Goal: Transaction & Acquisition: Download file/media

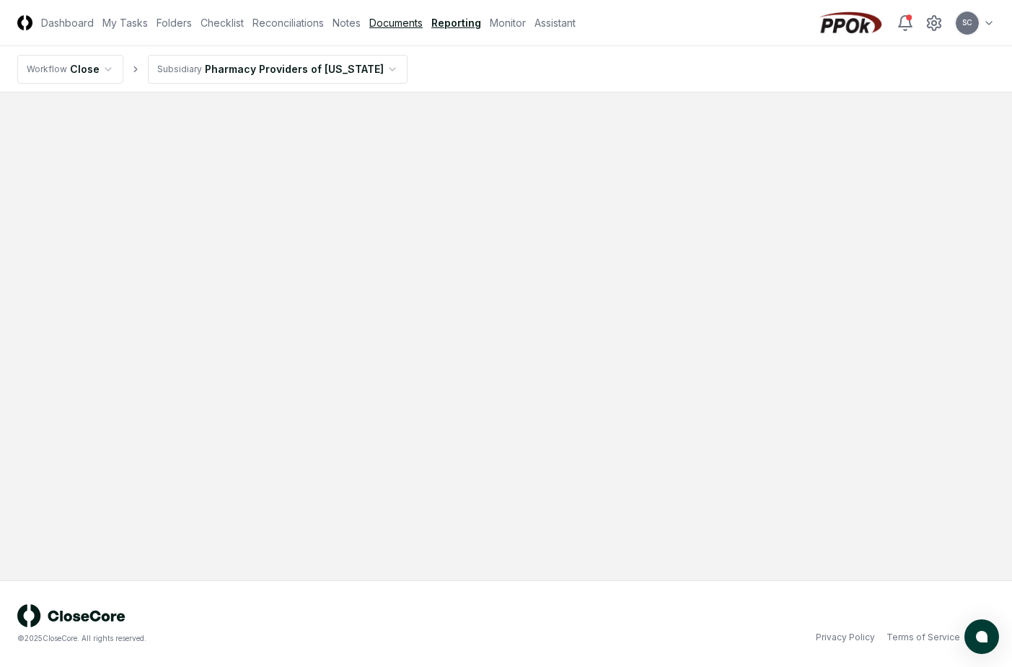
click at [414, 18] on link "Documents" at bounding box center [395, 22] width 53 height 15
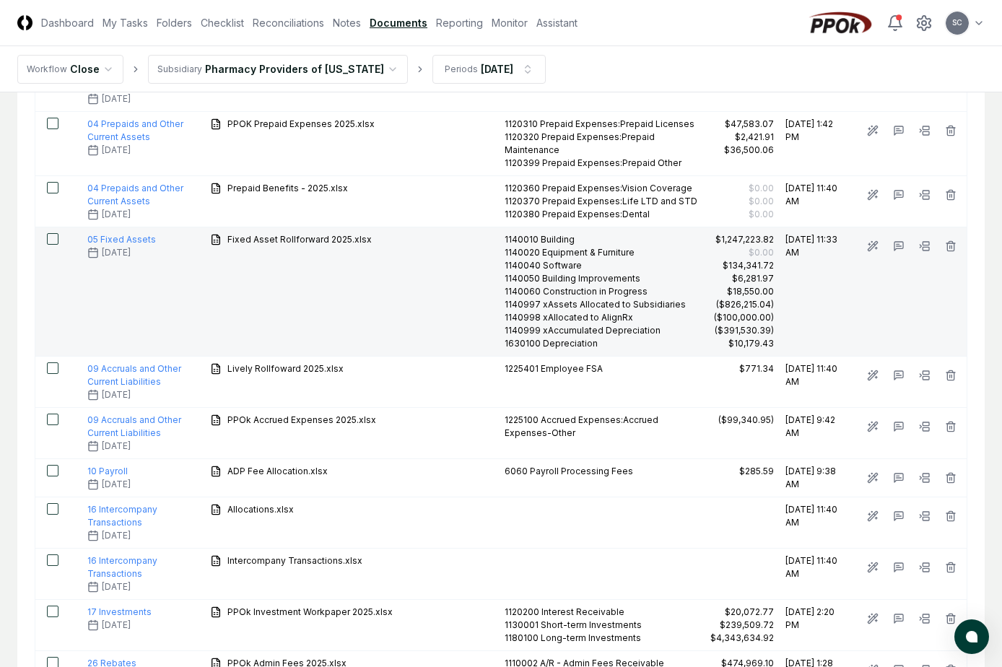
scroll to position [433, 0]
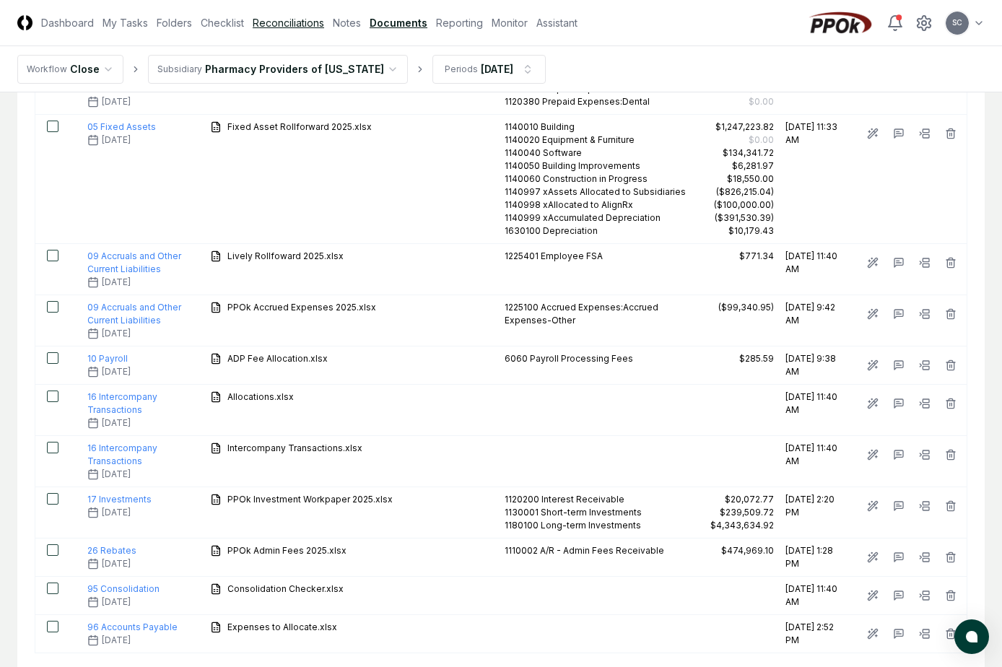
click at [286, 25] on link "Reconciliations" at bounding box center [288, 22] width 71 height 15
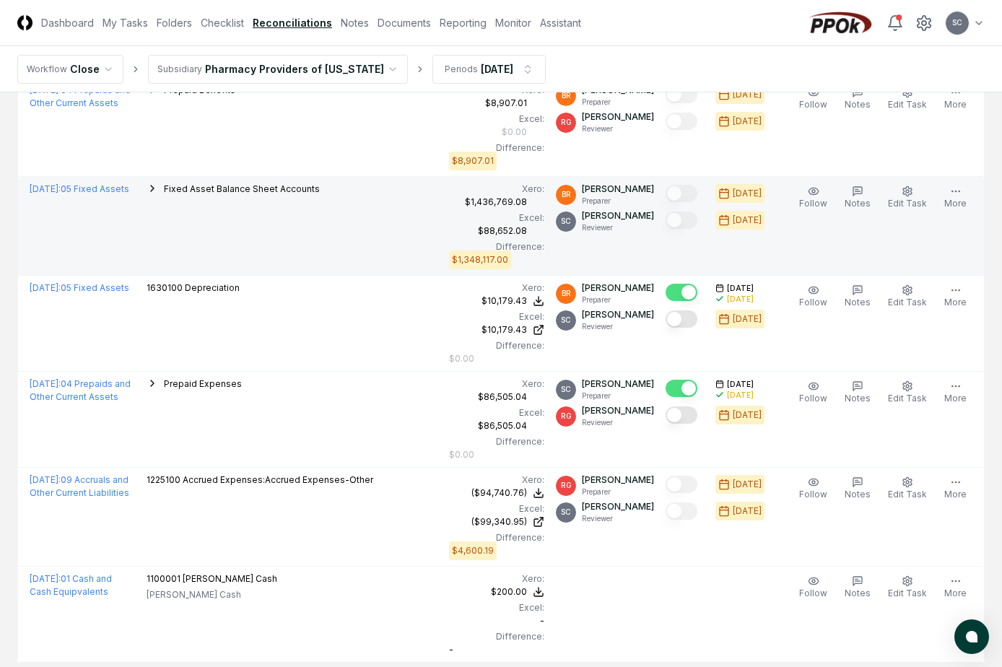
scroll to position [1390, 0]
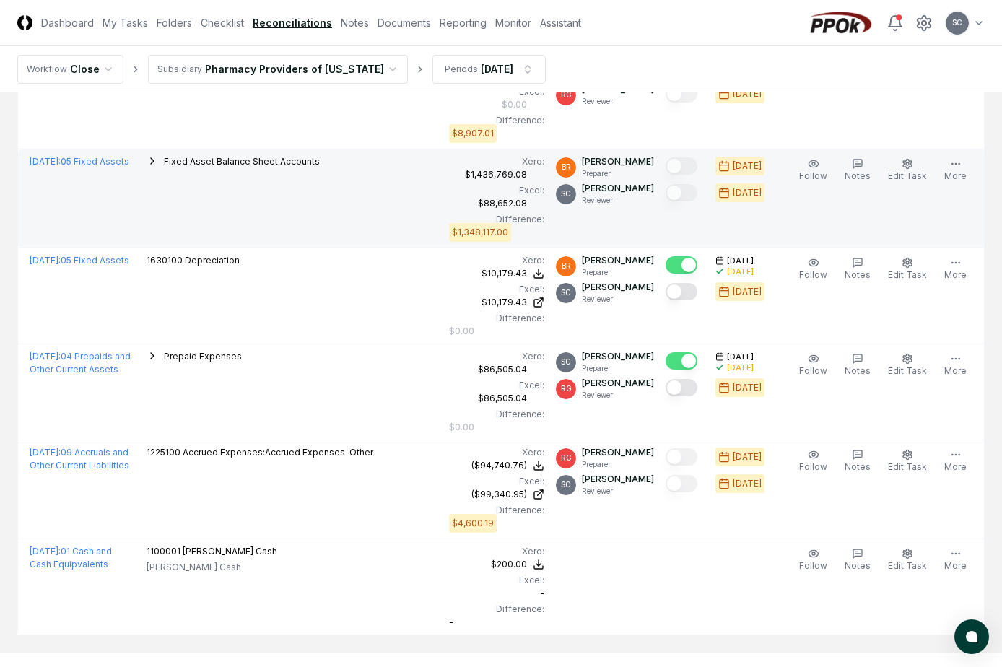
click at [234, 161] on span "Fixed Asset Balance Sheet Accounts" at bounding box center [242, 161] width 156 height 11
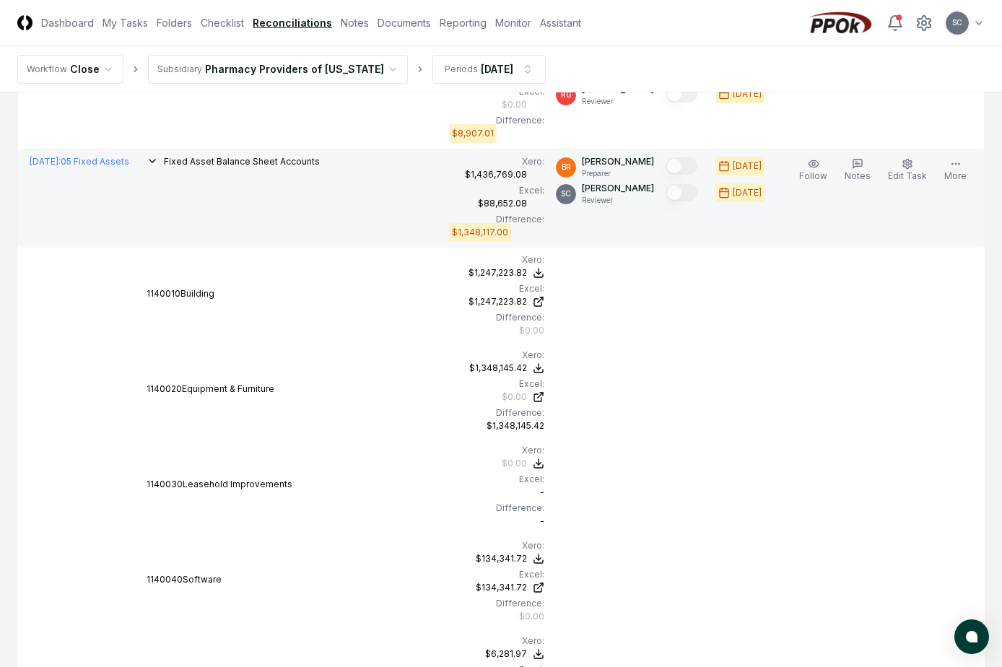
click at [65, 167] on div "[DATE] : 05 Fixed Assets" at bounding box center [82, 161] width 105 height 13
click at [61, 157] on span "[DATE] :" at bounding box center [45, 161] width 31 height 11
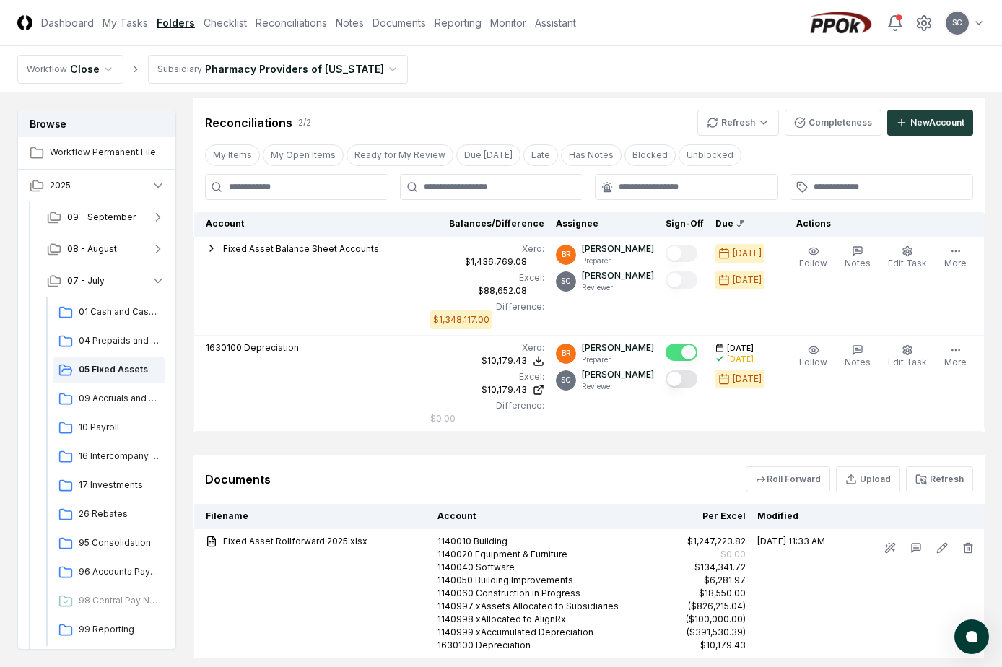
scroll to position [624, 0]
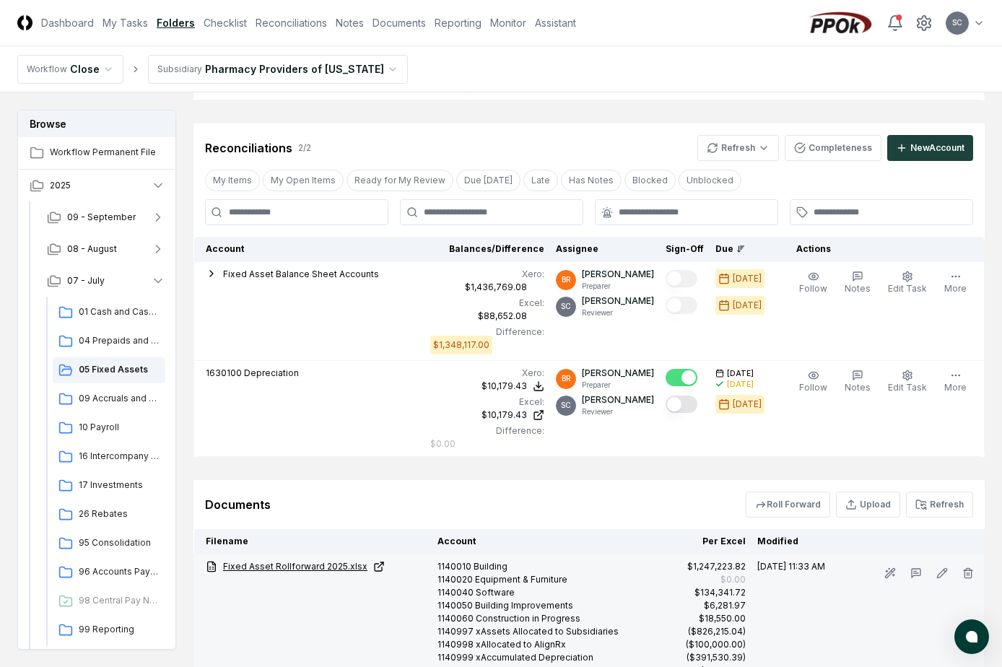
click at [286, 560] on link "Fixed Asset Rollforward 2025.xlsx" at bounding box center [316, 566] width 220 height 13
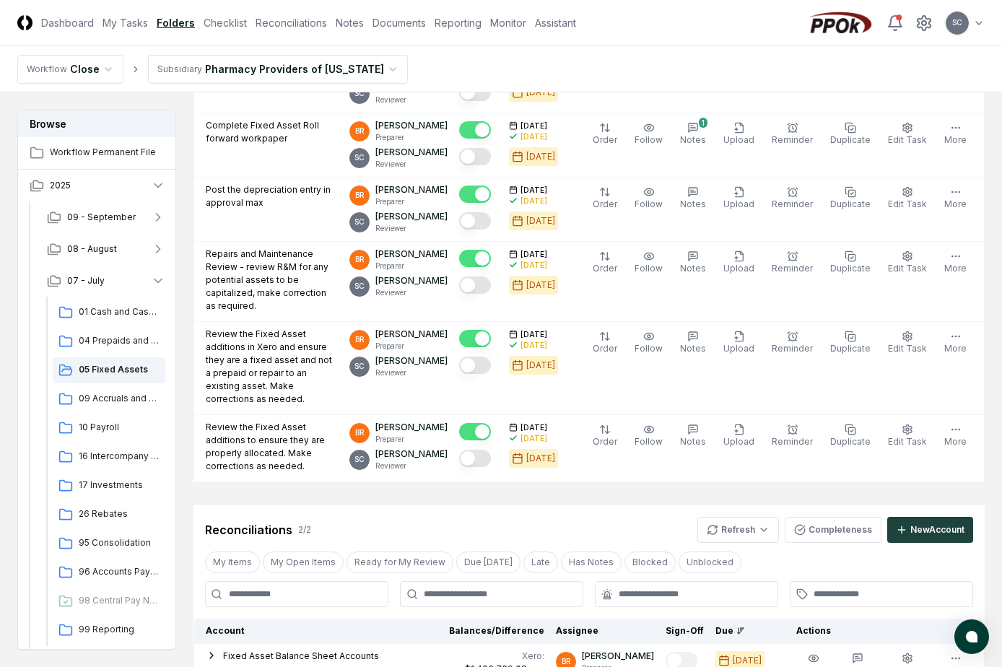
scroll to position [216, 0]
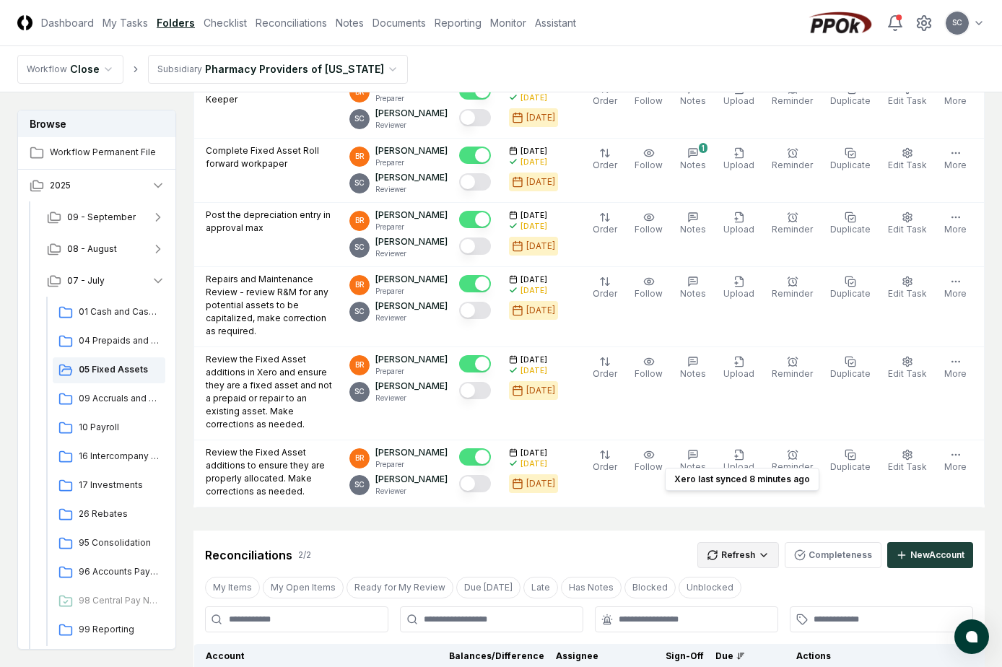
click at [738, 504] on html "CloseCore Dashboard My Tasks Folders Checklist Reconciliations Notes Documents …" at bounding box center [501, 489] width 1002 height 1411
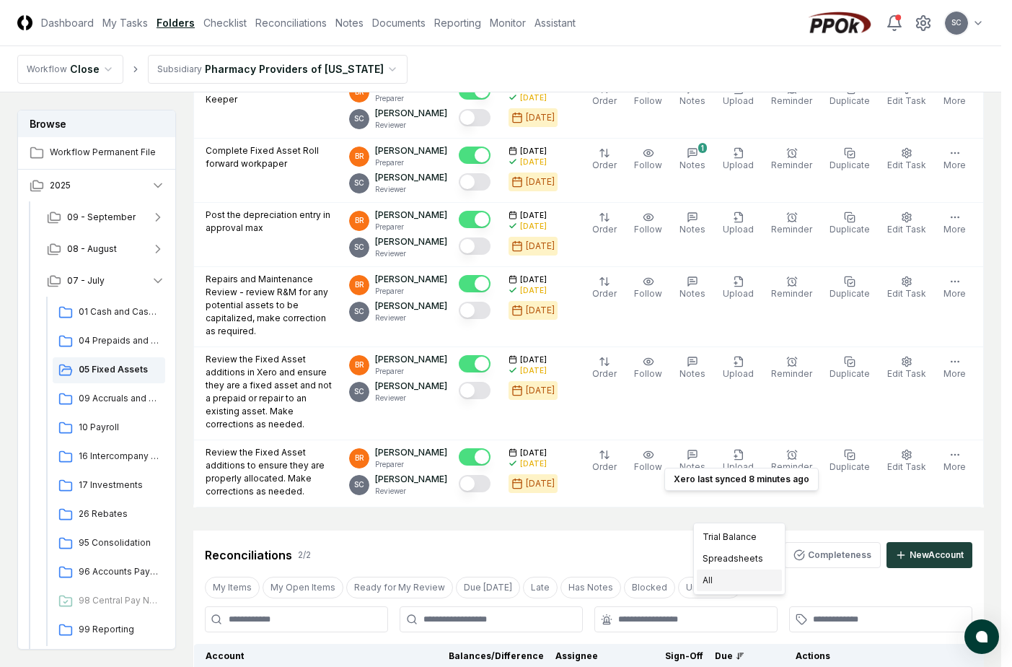
click at [709, 582] on div "All" at bounding box center [739, 580] width 85 height 22
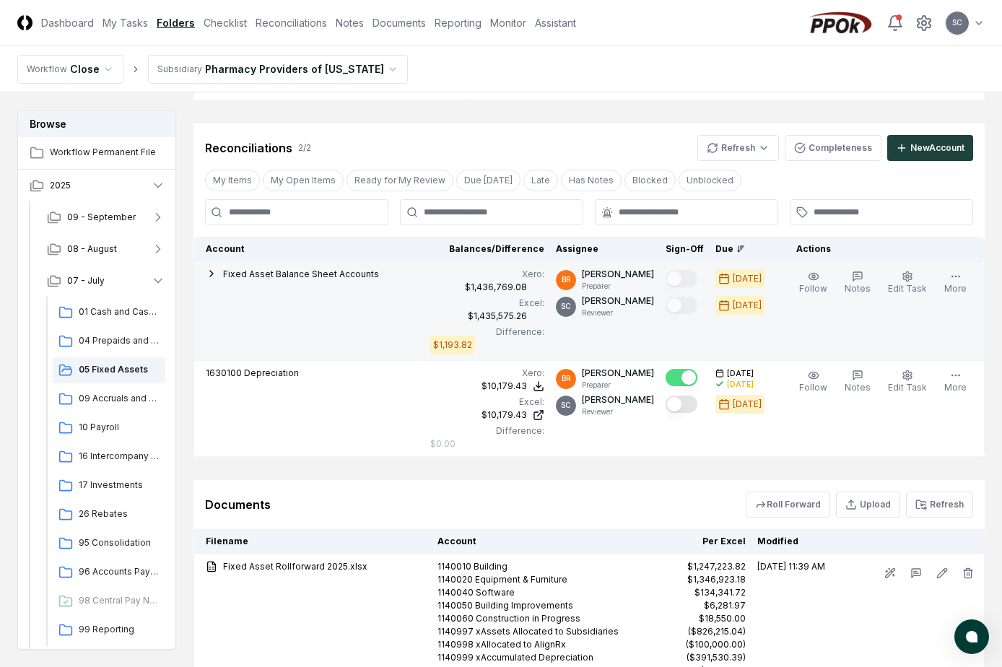
scroll to position [551, 0]
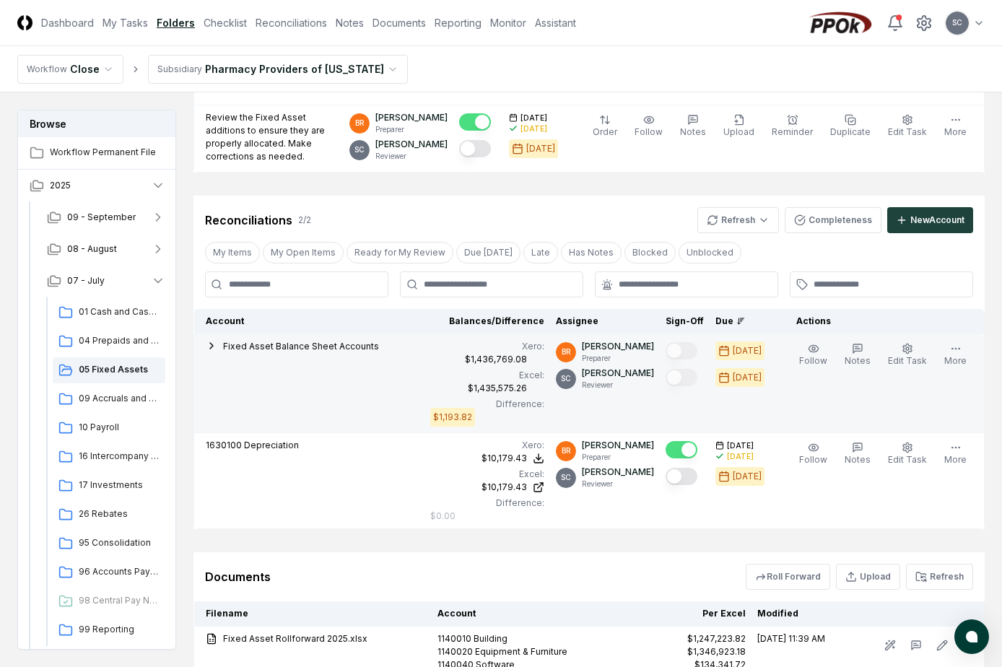
click at [266, 341] on span "Fixed Asset Balance Sheet Accounts" at bounding box center [301, 346] width 156 height 11
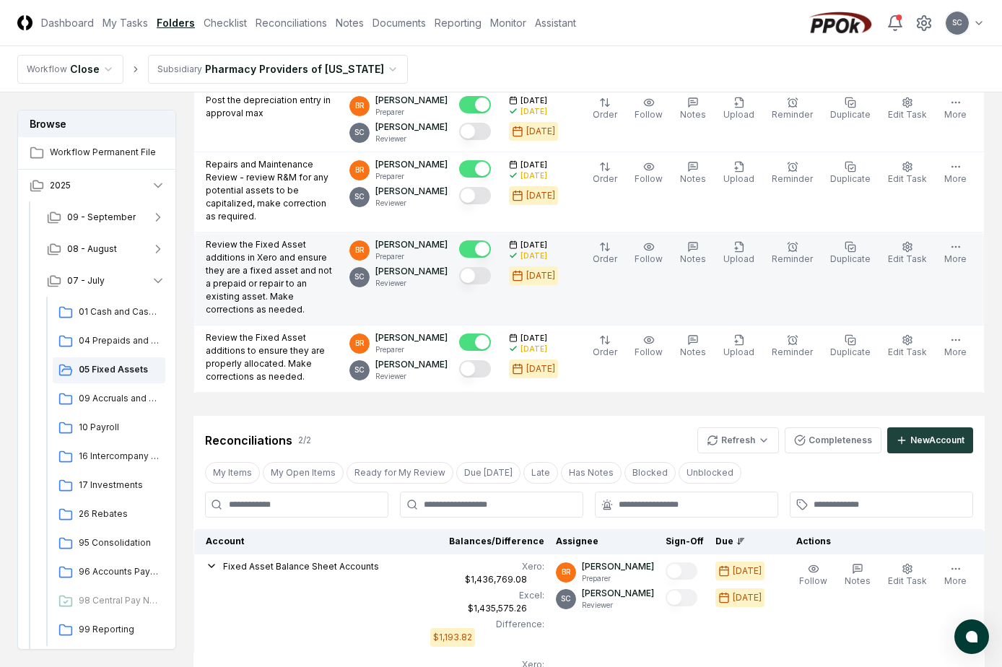
scroll to position [361, 0]
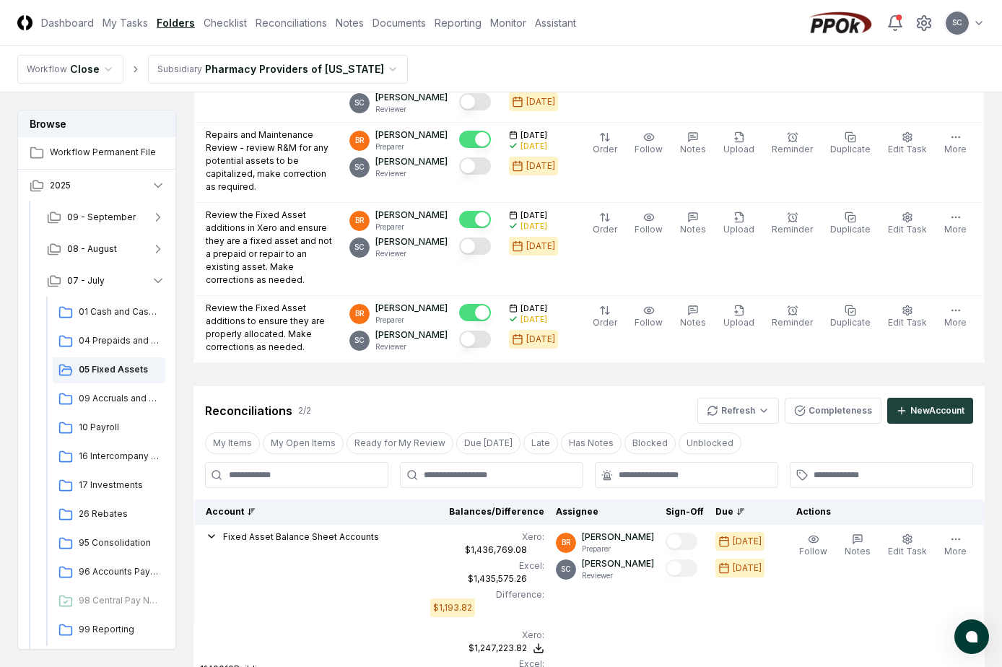
click at [309, 499] on th "Account" at bounding box center [309, 511] width 231 height 25
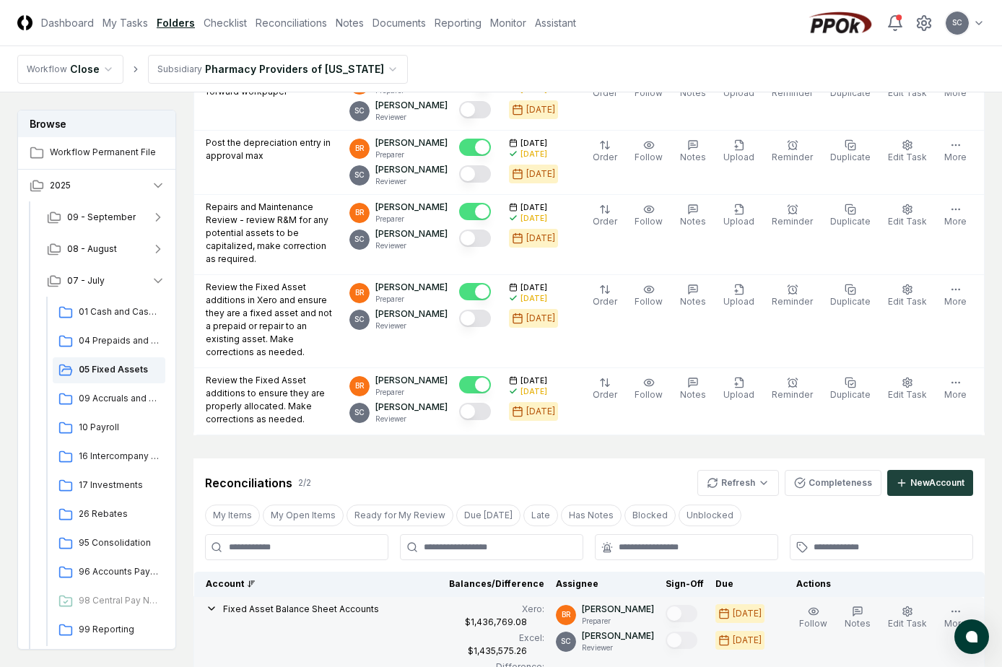
click at [307, 603] on span "Fixed Asset Balance Sheet Accounts" at bounding box center [301, 608] width 156 height 11
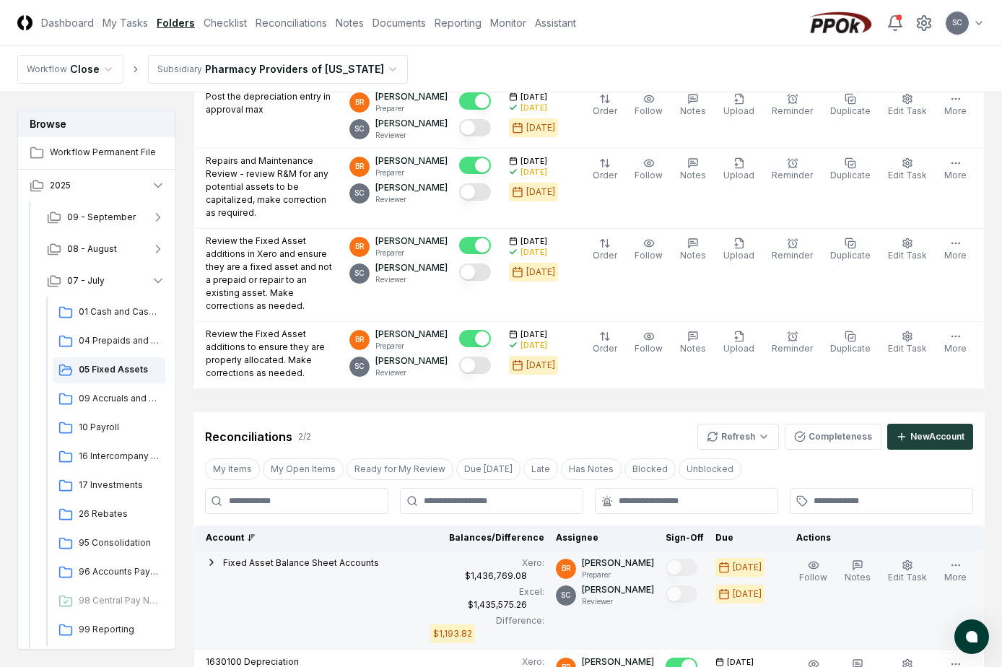
scroll to position [361, 0]
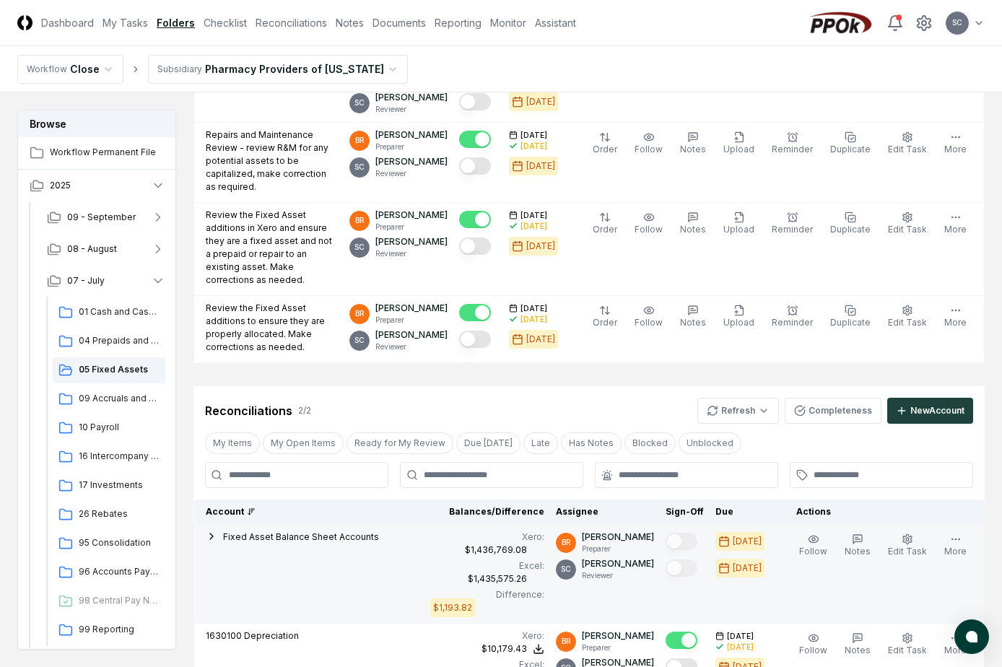
click at [306, 531] on span "Fixed Asset Balance Sheet Accounts" at bounding box center [301, 536] width 156 height 11
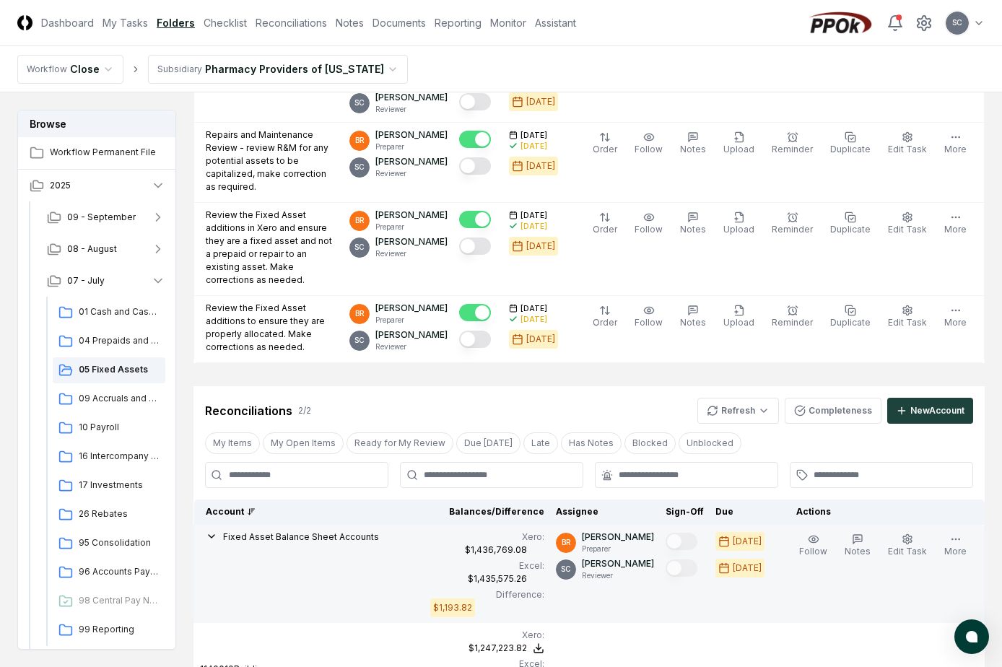
click at [306, 531] on span "Fixed Asset Balance Sheet Accounts" at bounding box center [301, 536] width 156 height 11
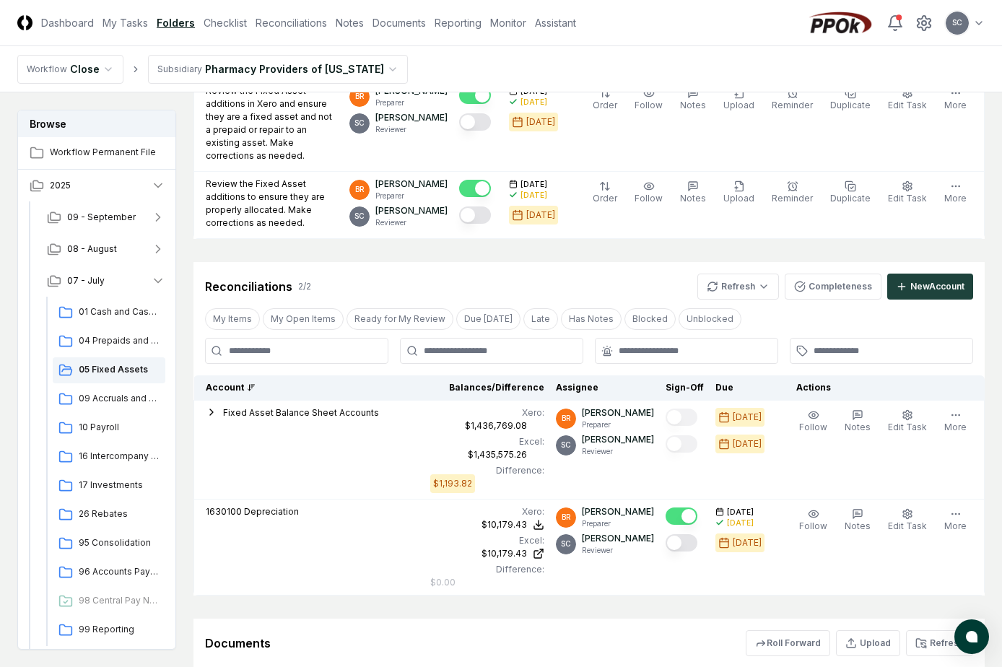
scroll to position [696, 0]
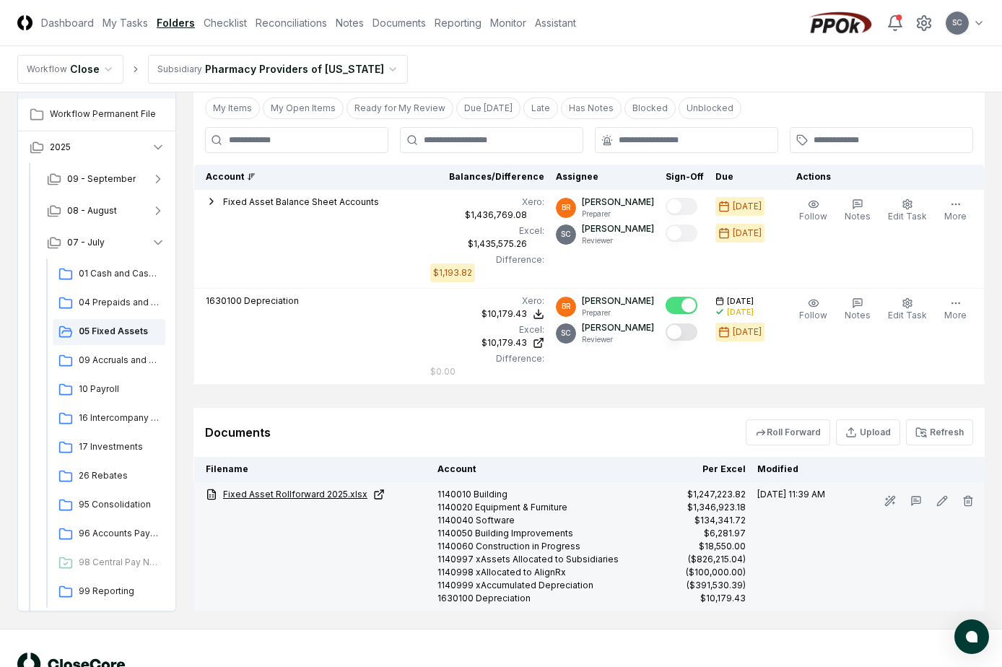
click at [308, 488] on link "Fixed Asset Rollforward 2025.xlsx" at bounding box center [316, 494] width 220 height 13
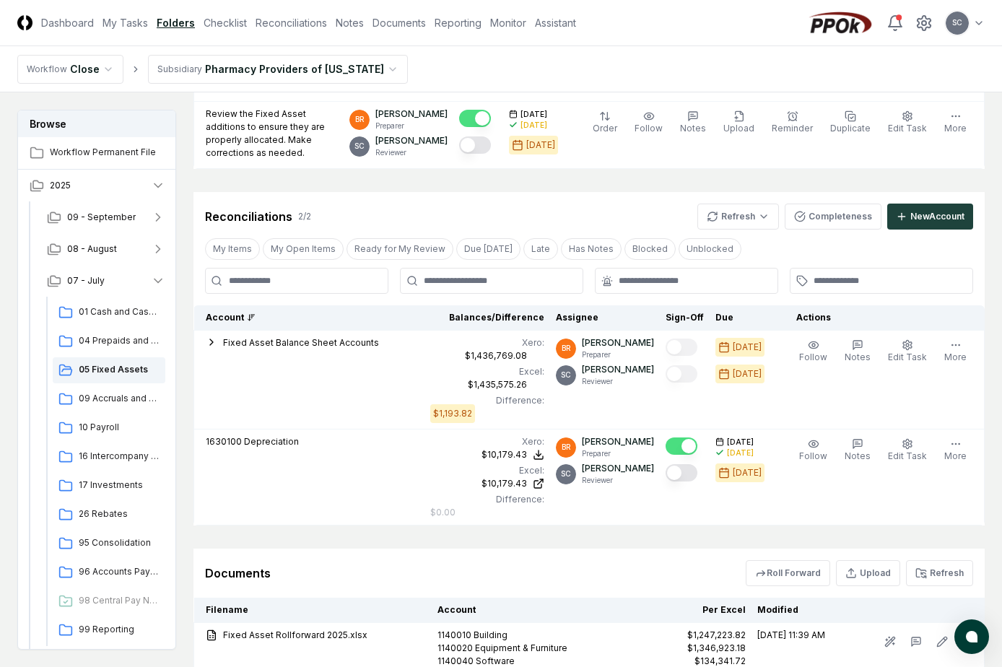
scroll to position [551, 0]
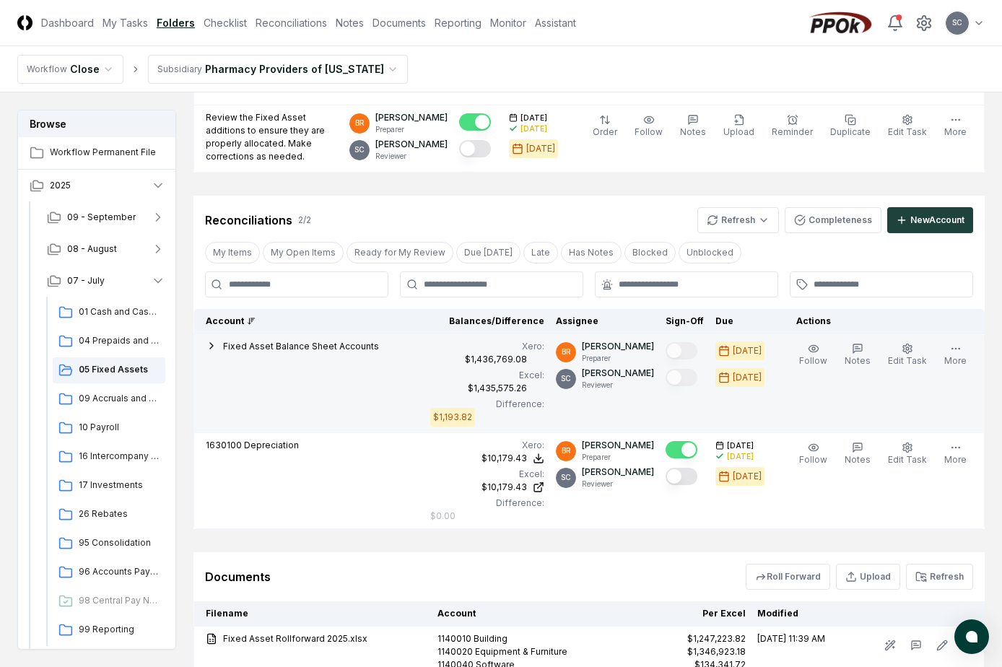
click at [213, 340] on icon "button" at bounding box center [212, 346] width 12 height 12
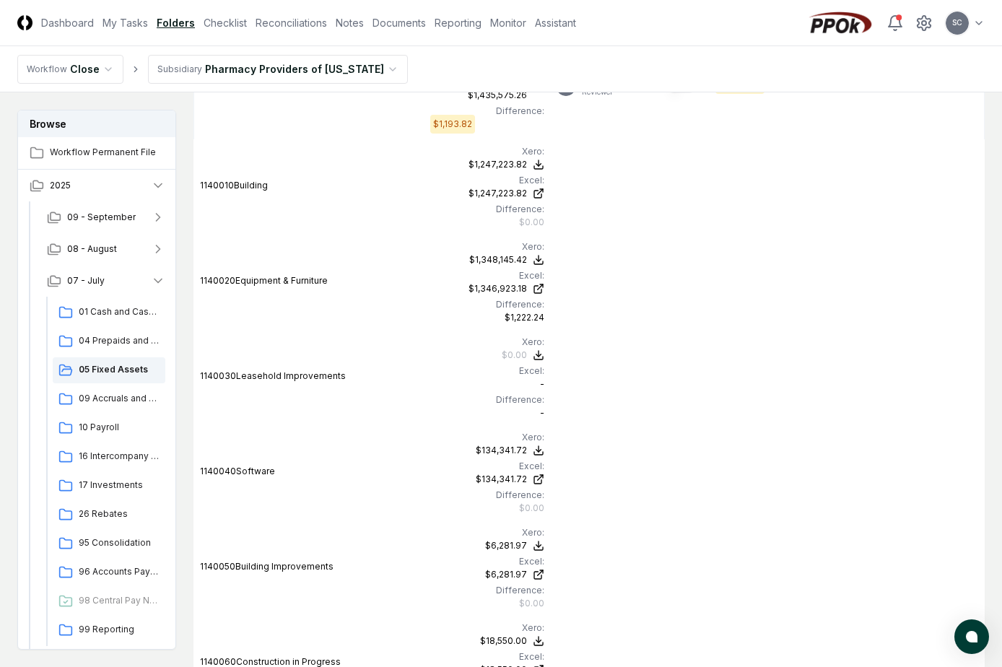
scroll to position [840, 0]
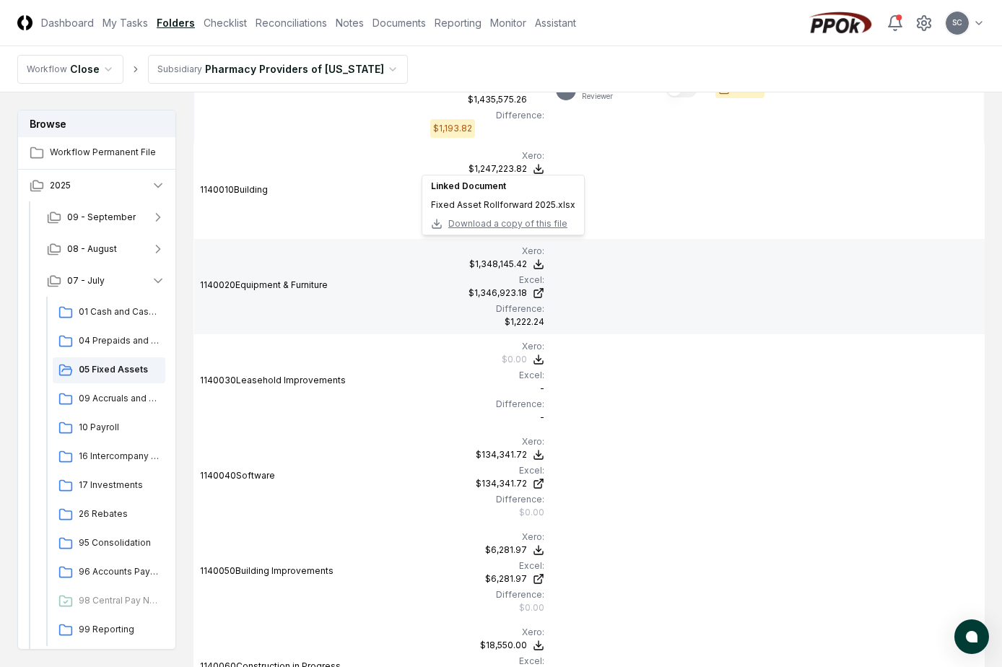
click at [506, 222] on span "Download a copy of this file" at bounding box center [507, 223] width 119 height 13
click at [503, 258] on div "$1,348,145.42" at bounding box center [498, 264] width 58 height 13
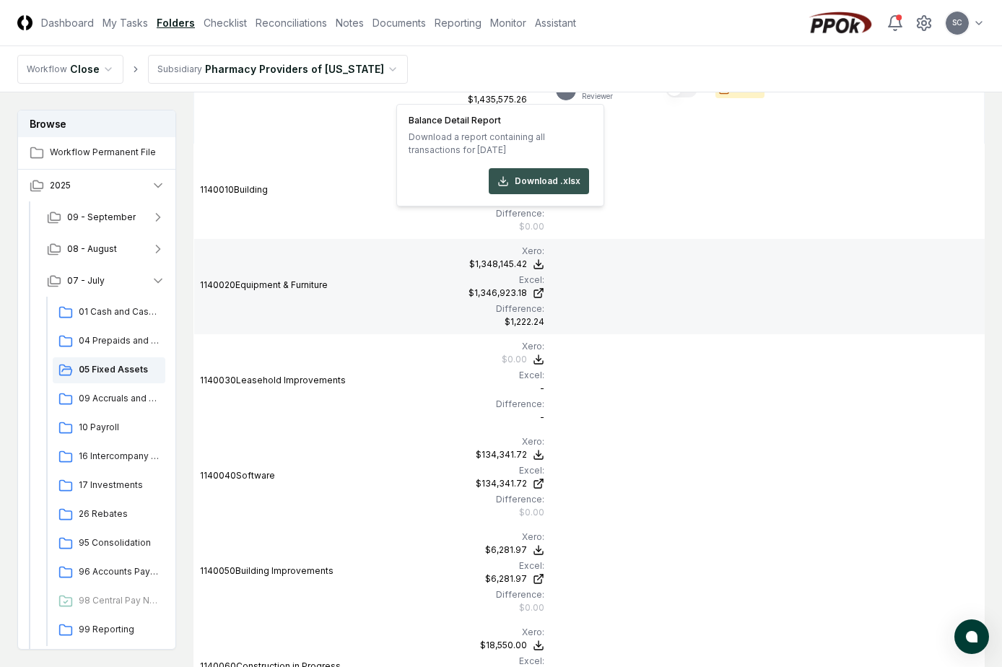
click at [552, 180] on button "Download .xlsx" at bounding box center [539, 181] width 100 height 26
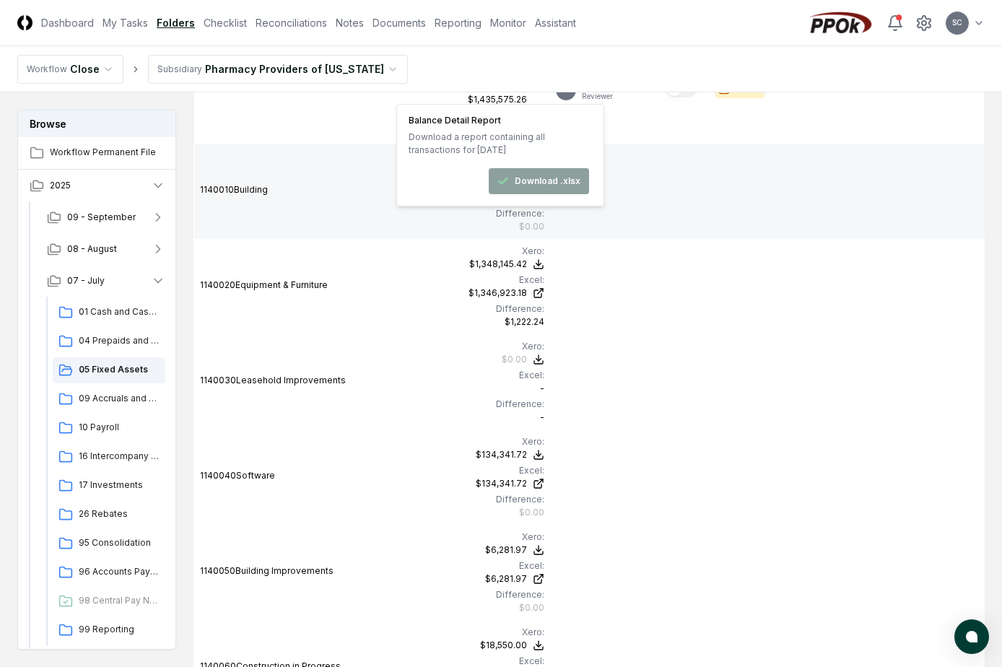
click at [312, 188] on td "1140010 Building" at bounding box center [309, 191] width 231 height 95
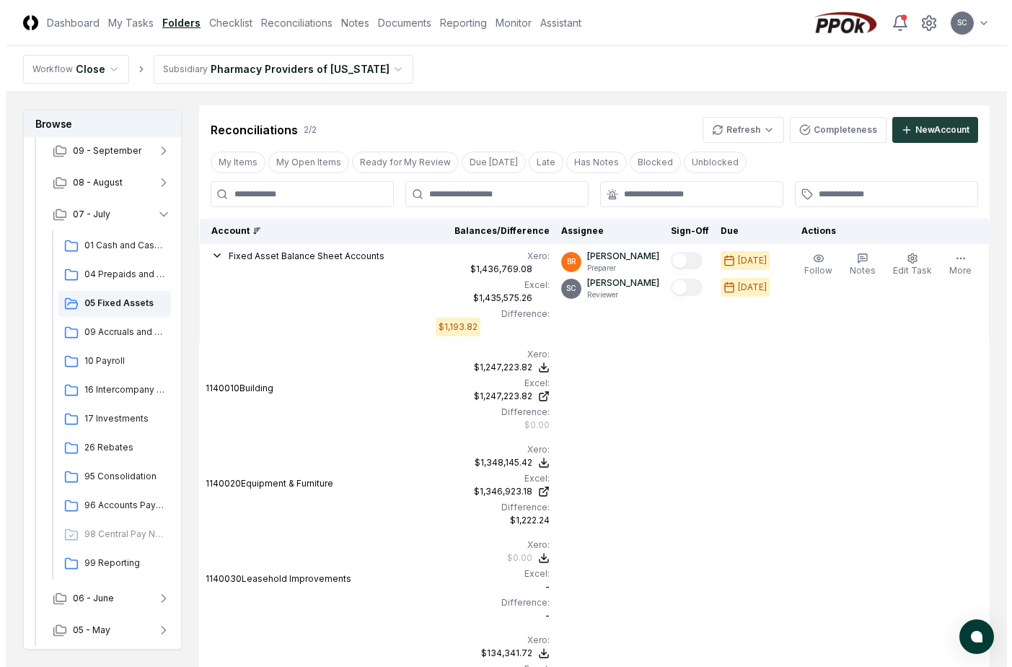
scroll to position [471, 0]
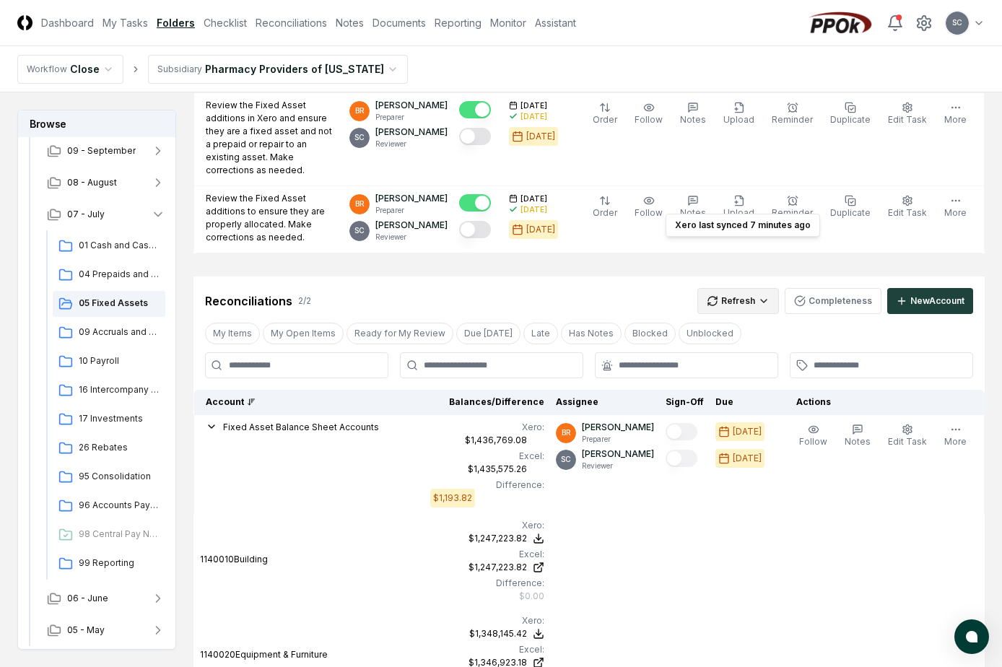
click at [766, 253] on html "CloseCore Dashboard My Tasks Folders Checklist Reconciliations Notes Documents …" at bounding box center [501, 663] width 1002 height 2268
